Goal: Navigation & Orientation: Find specific page/section

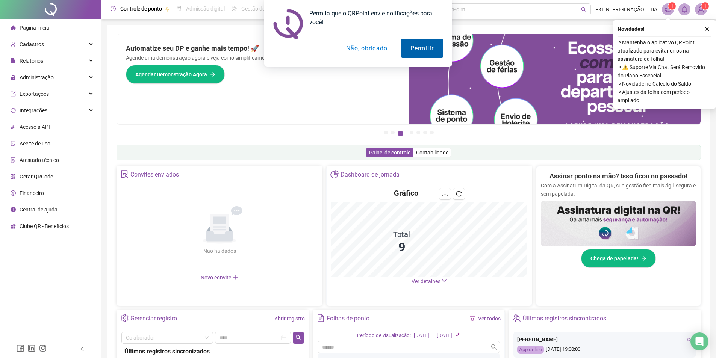
click at [418, 51] on button "Permitir" at bounding box center [422, 48] width 42 height 19
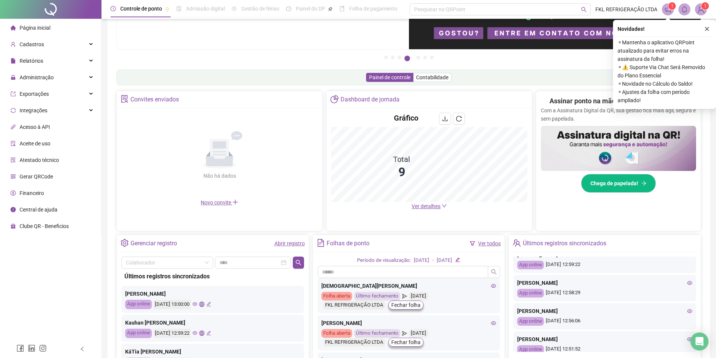
scroll to position [75, 0]
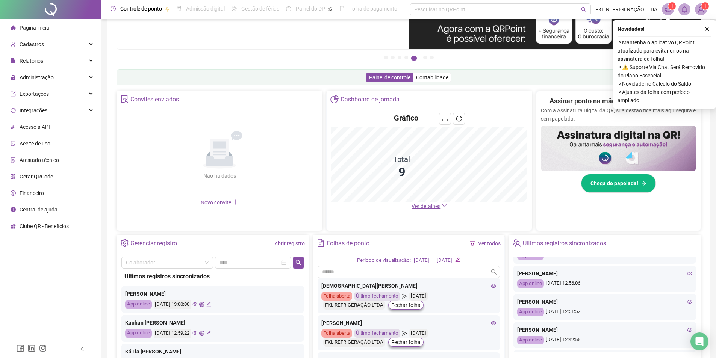
click at [687, 331] on icon "eye" at bounding box center [689, 329] width 5 height 5
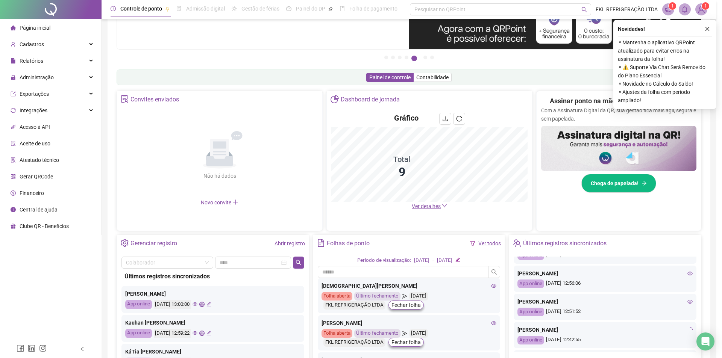
type input "**********"
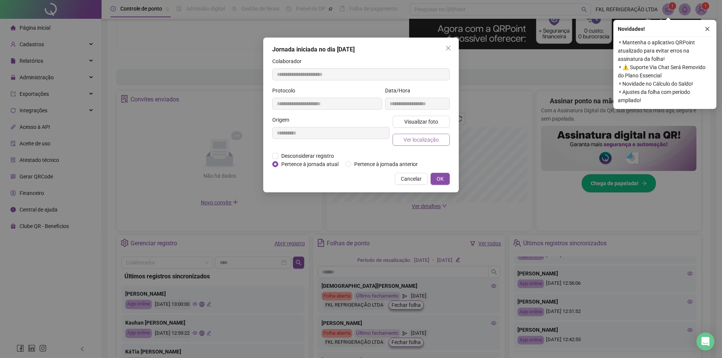
click at [425, 139] on span "Ver localização" at bounding box center [420, 140] width 35 height 8
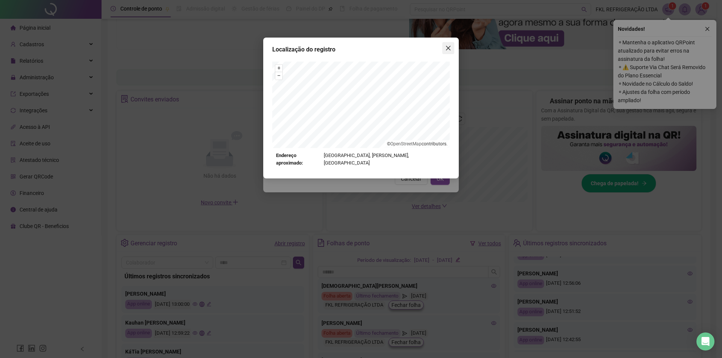
click at [449, 46] on icon "close" at bounding box center [448, 48] width 6 height 6
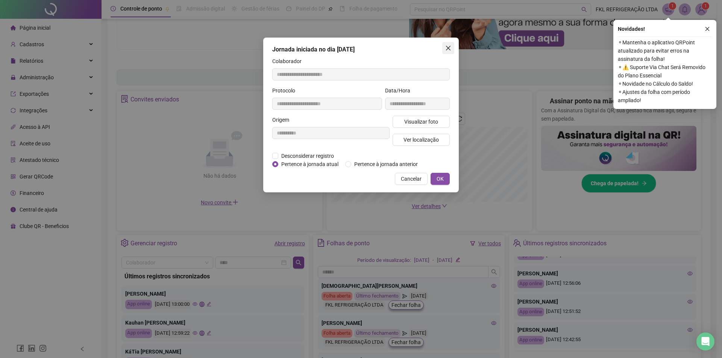
click at [446, 50] on icon "close" at bounding box center [448, 48] width 6 height 6
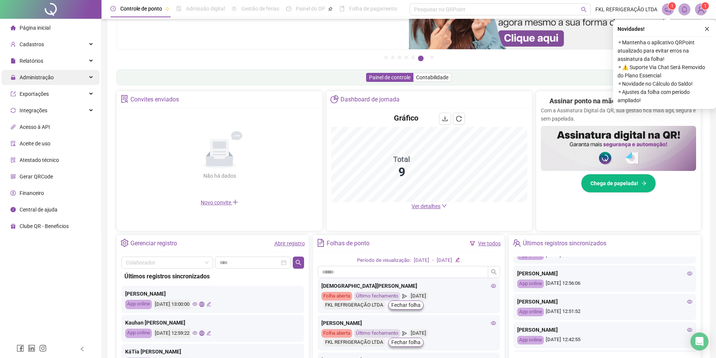
click at [35, 82] on span "Administração" at bounding box center [32, 77] width 43 height 15
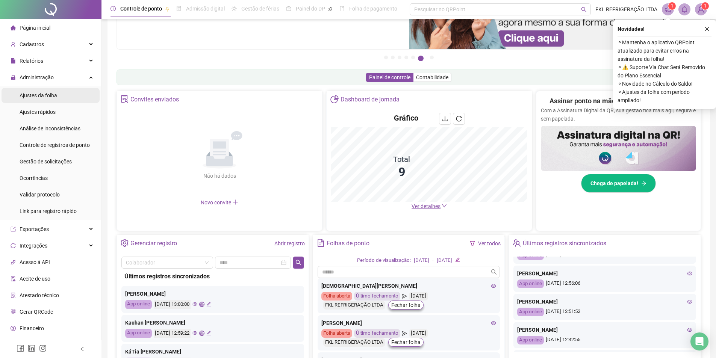
click at [44, 98] on span "Ajustes da folha" at bounding box center [39, 95] width 38 height 6
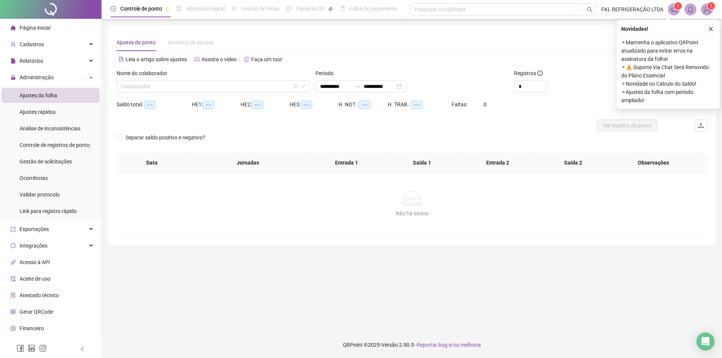
type input "**********"
click at [53, 159] on span "Gestão de solicitações" at bounding box center [46, 162] width 52 height 6
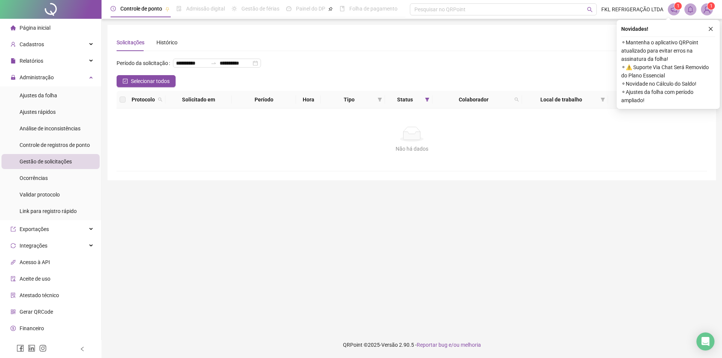
click at [36, 31] on span "Página inicial" at bounding box center [35, 28] width 31 height 6
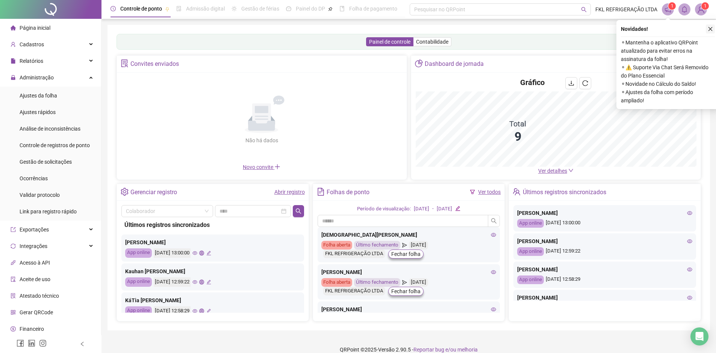
click at [713, 28] on button "button" at bounding box center [710, 28] width 9 height 9
